Goal: Task Accomplishment & Management: Manage account settings

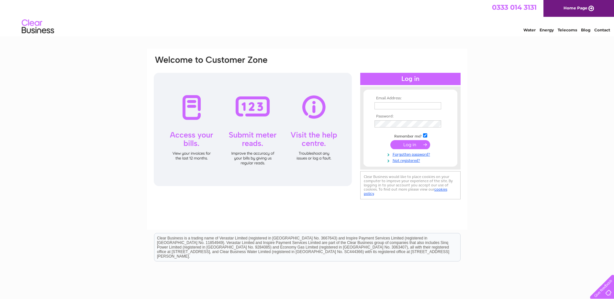
type input "accounts@graham.co.uk"
click at [404, 142] on input "submit" at bounding box center [410, 144] width 40 height 9
click at [404, 144] on input "submit" at bounding box center [410, 144] width 40 height 9
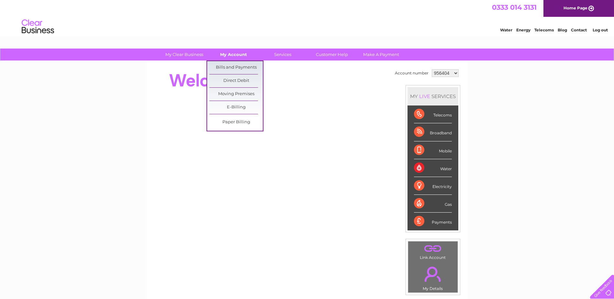
click at [237, 55] on link "My Account" at bounding box center [233, 55] width 53 height 12
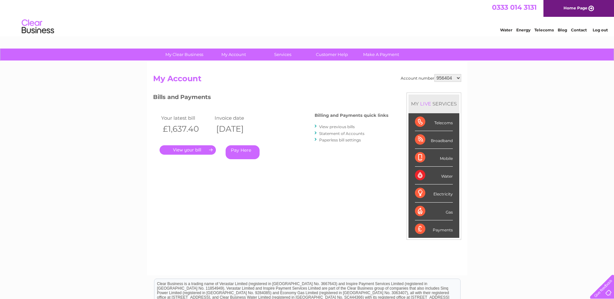
click at [446, 78] on select "956404 1083135" at bounding box center [447, 78] width 27 height 8
select select "1083135"
click at [434, 74] on select "956404 1083135" at bounding box center [447, 78] width 27 height 8
click at [197, 152] on link "." at bounding box center [188, 149] width 56 height 9
click at [202, 149] on link "." at bounding box center [188, 149] width 56 height 9
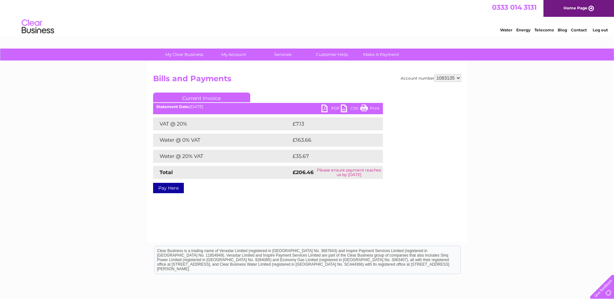
click at [322, 108] on link "PDF" at bounding box center [330, 109] width 19 height 9
